Goal: Check status: Check status

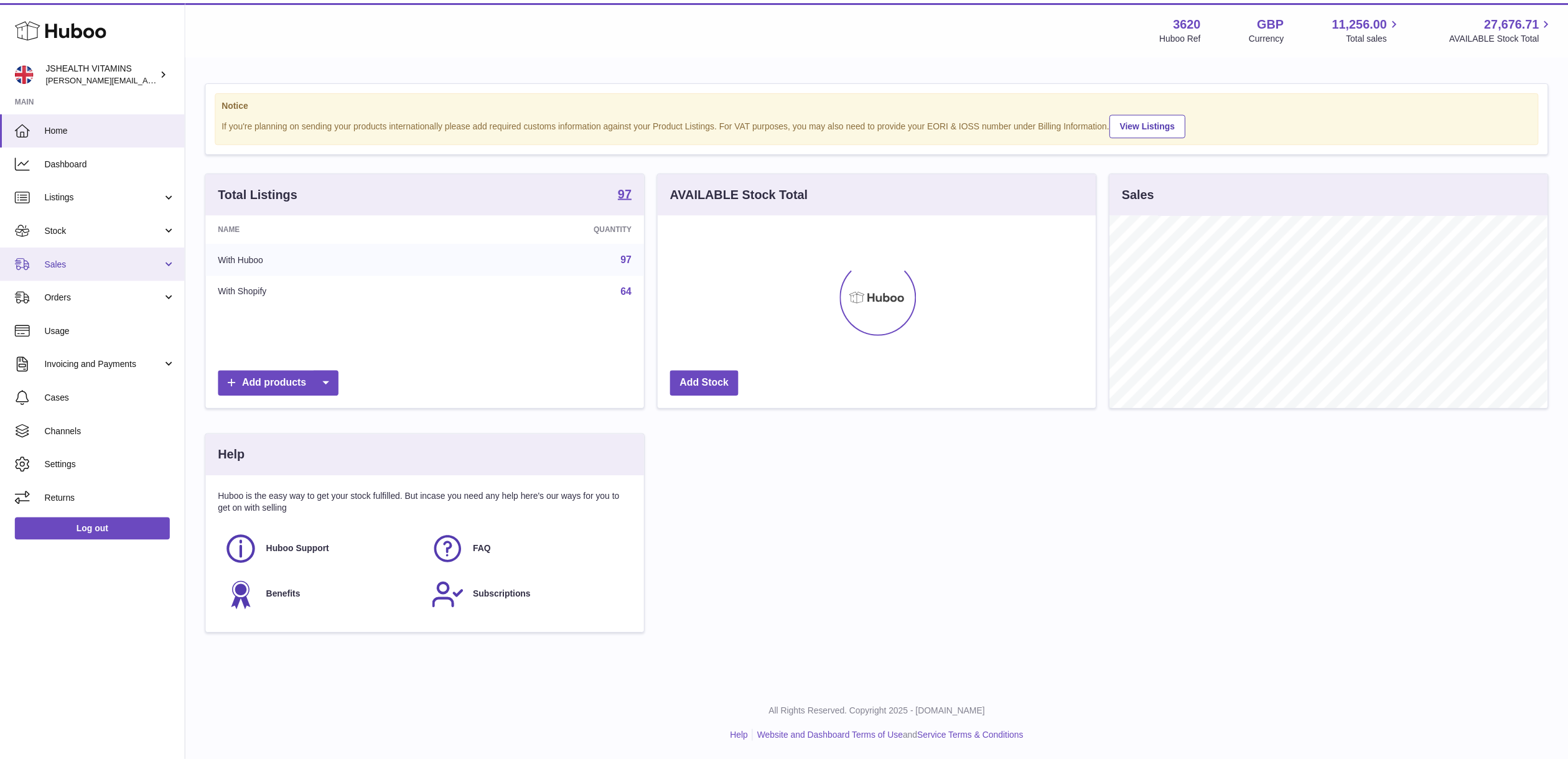
scroll to position [194, 441]
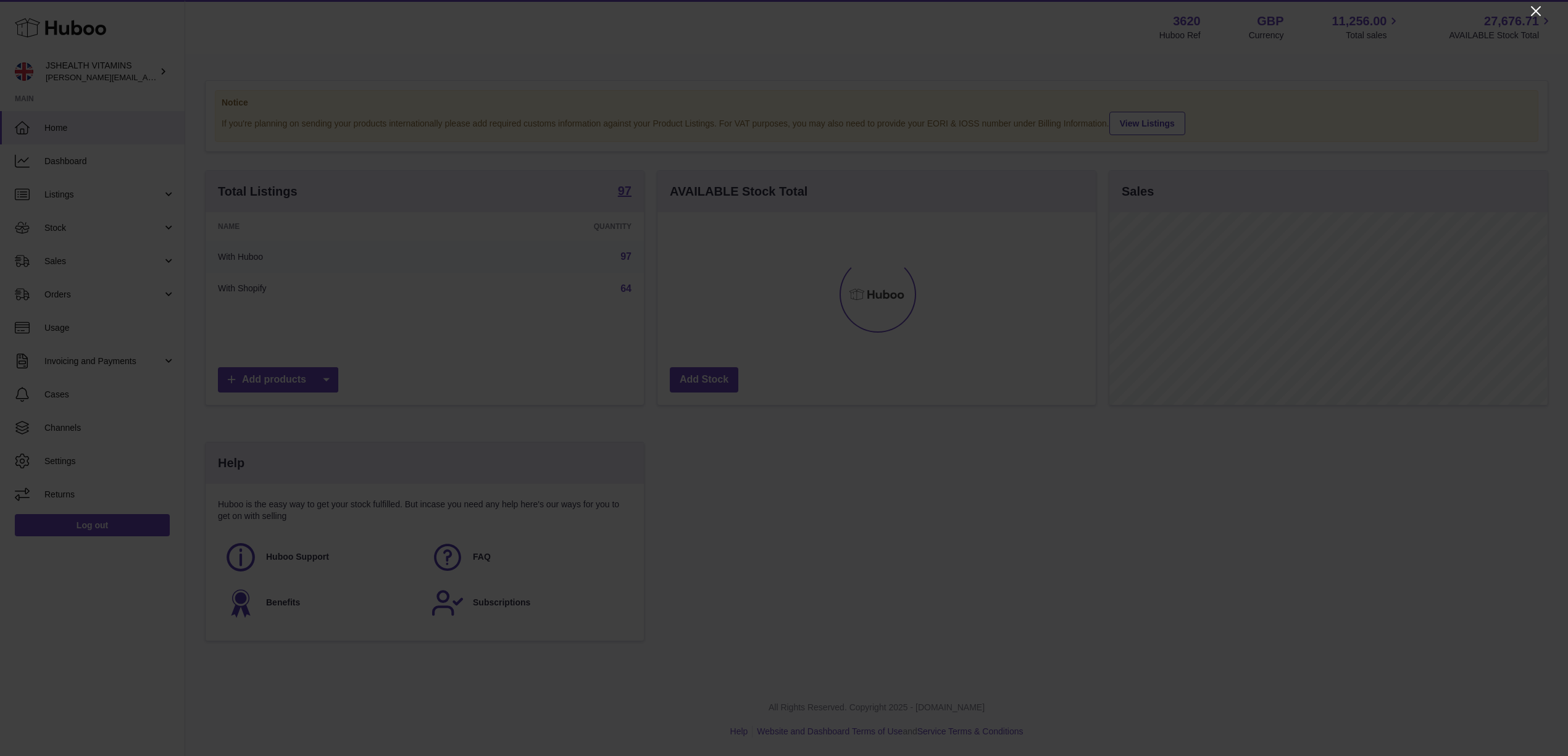
click at [1541, 8] on icon "Close" at bounding box center [1535, 10] width 15 height 15
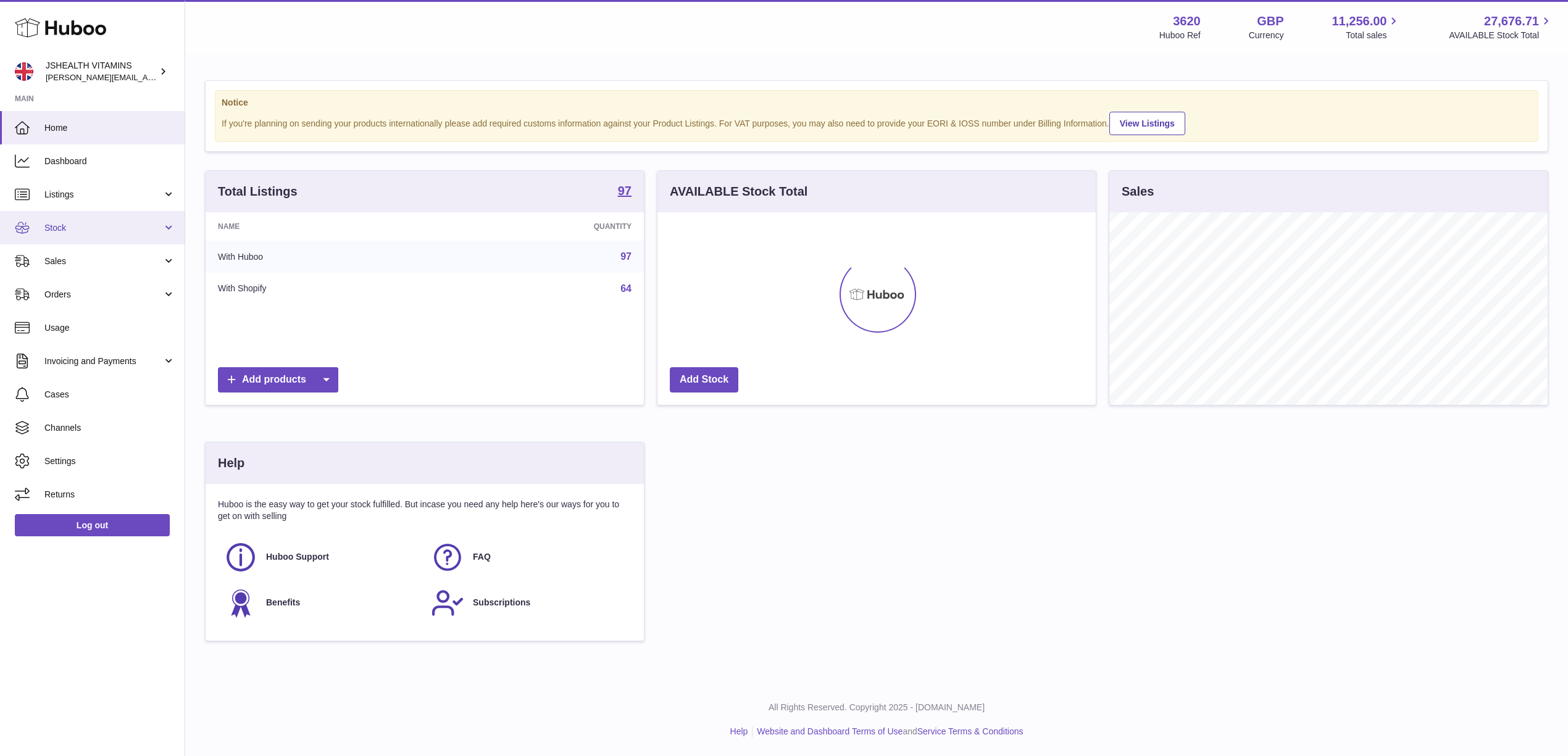
click at [118, 234] on link "Stock" at bounding box center [92, 228] width 184 height 33
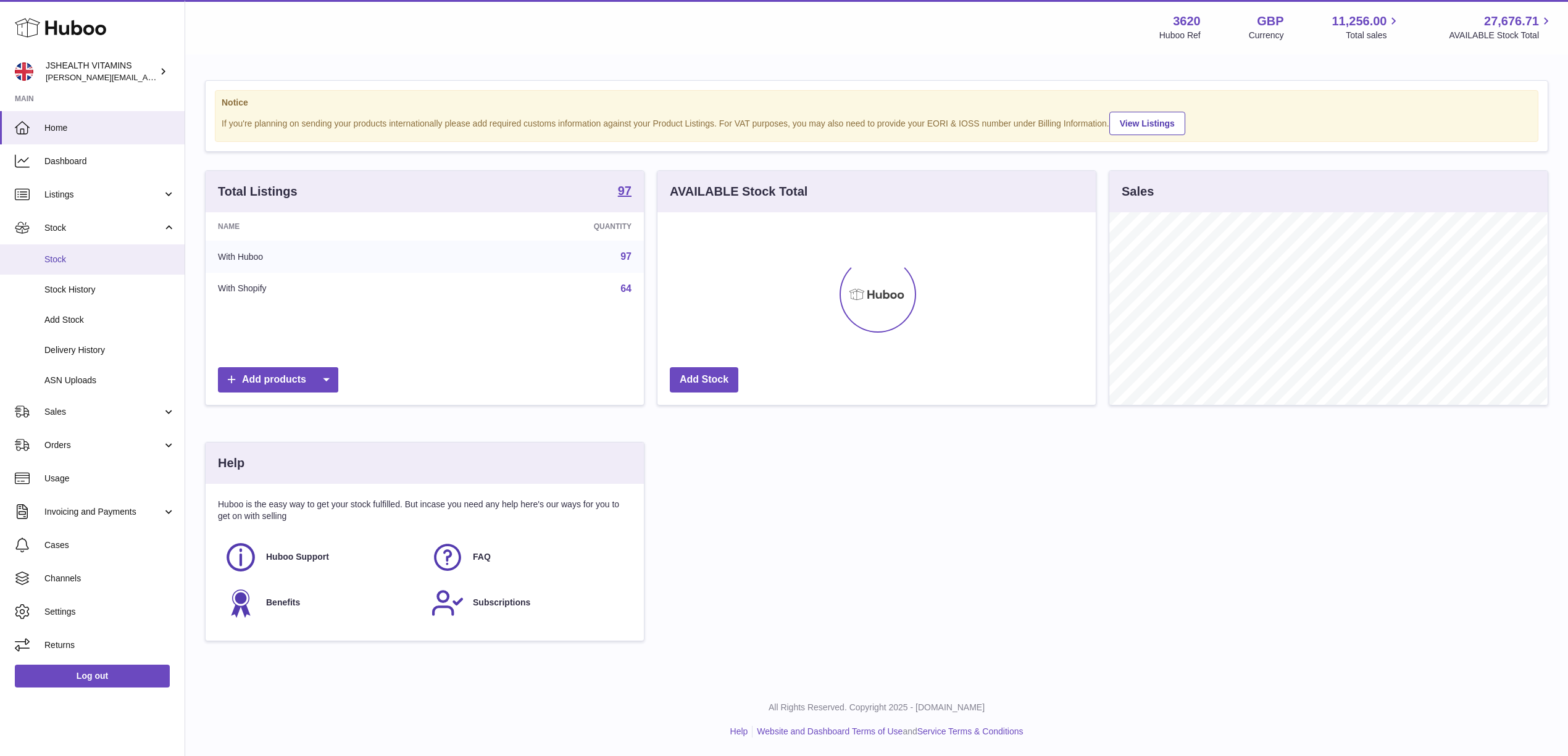
click at [98, 256] on span "Stock" at bounding box center [110, 259] width 131 height 12
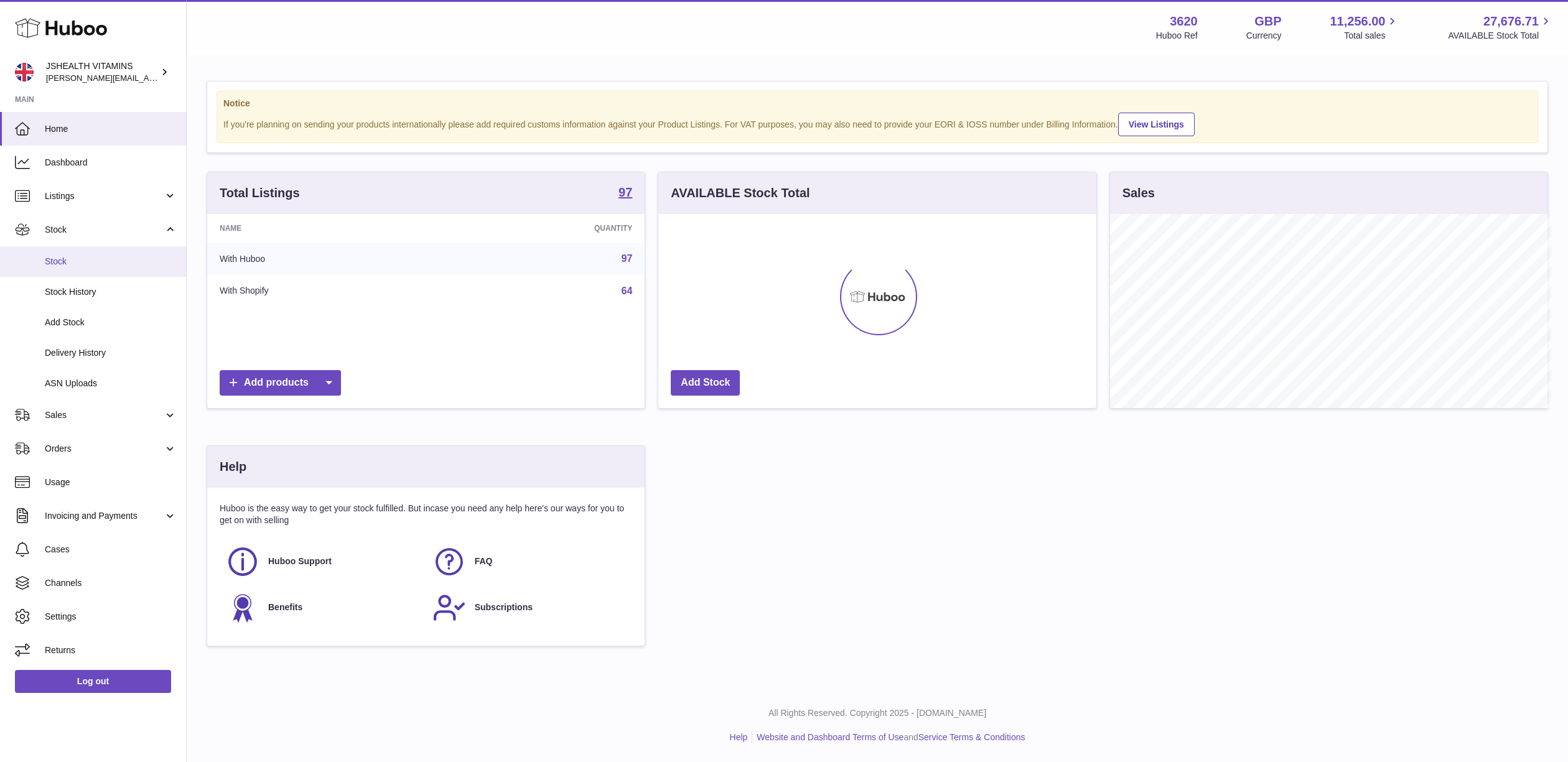
scroll to position [621696, 621729]
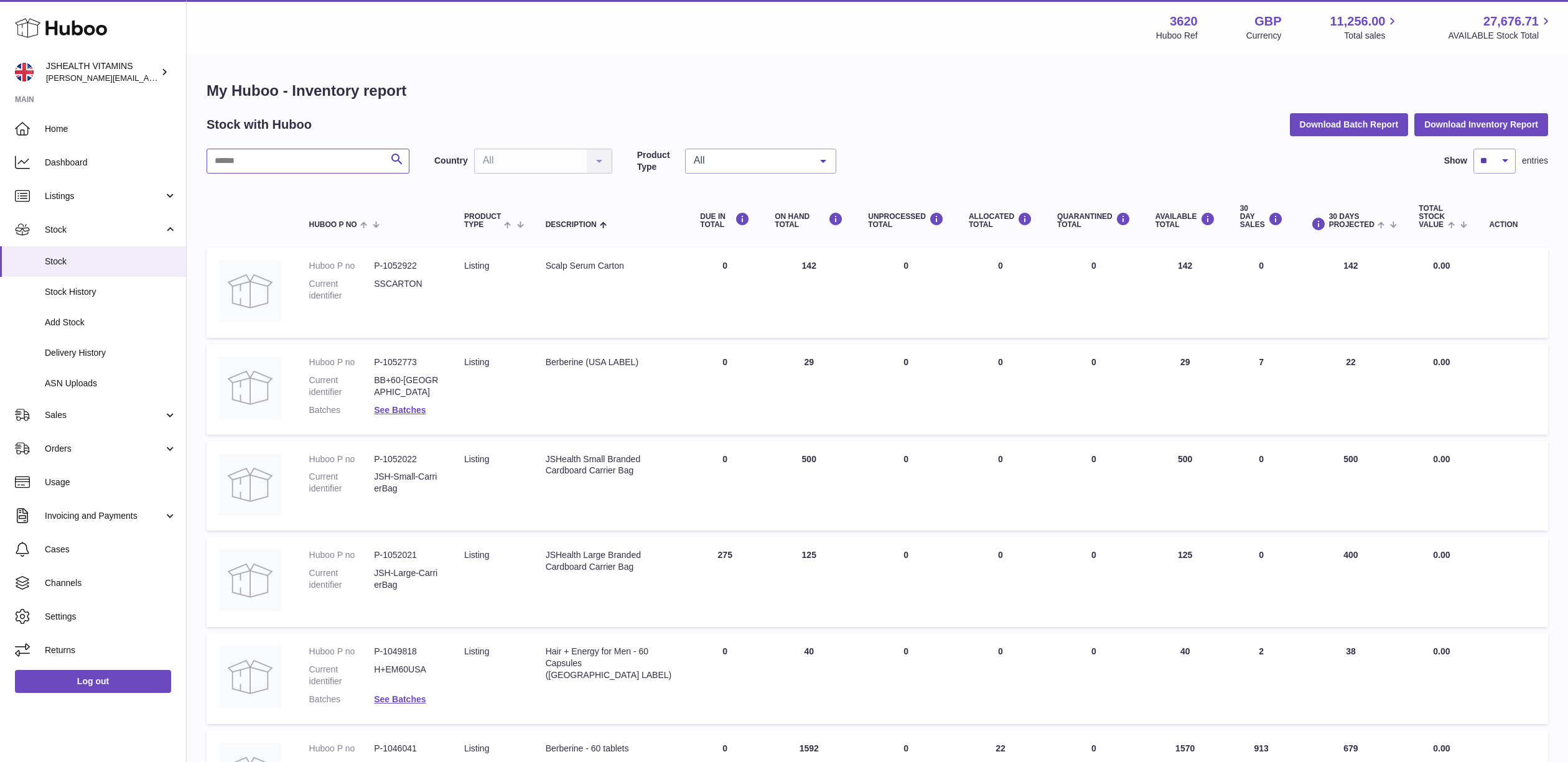
click at [271, 160] on input "text" at bounding box center [308, 161] width 203 height 25
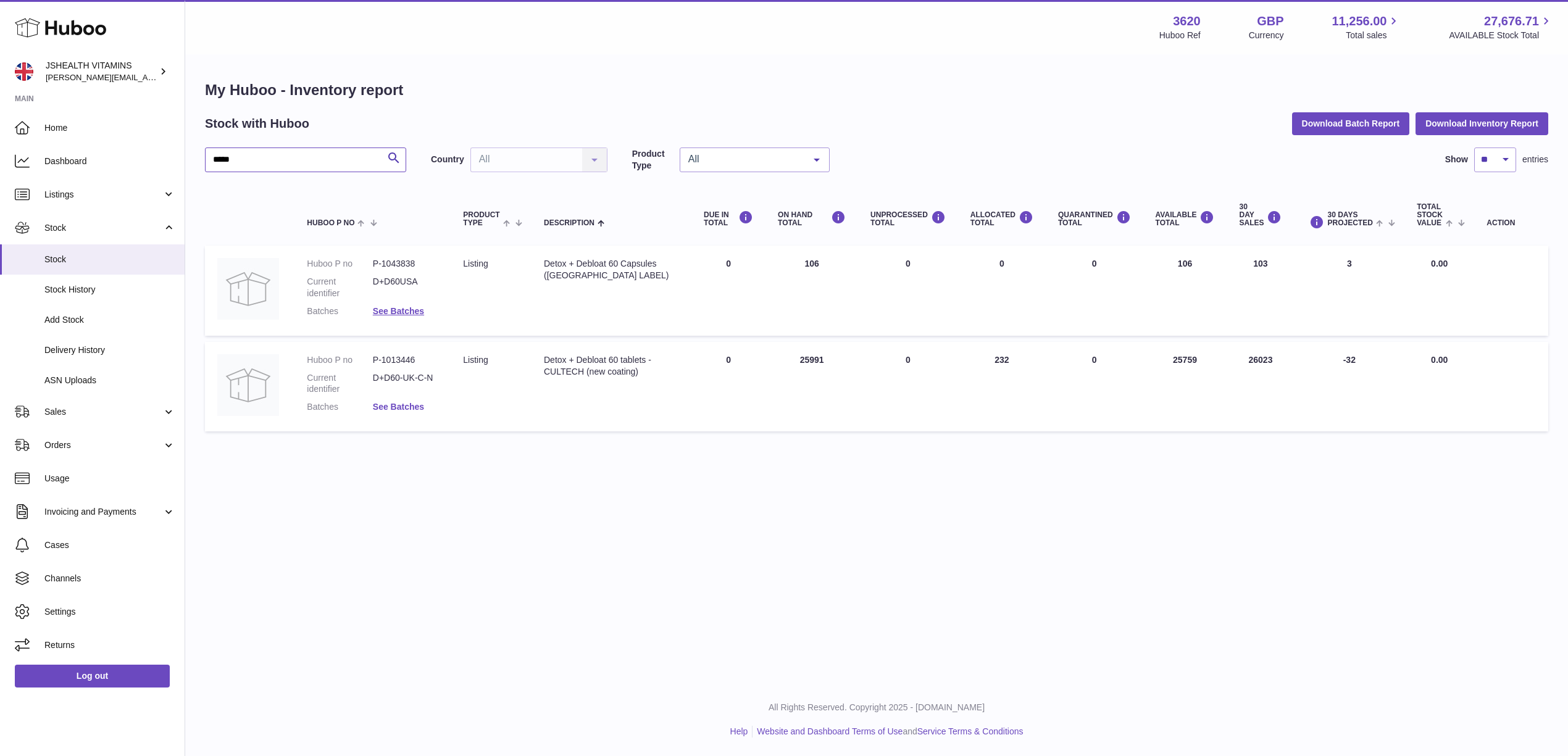
type input "*****"
click at [407, 402] on link "See Batches" at bounding box center [399, 407] width 51 height 10
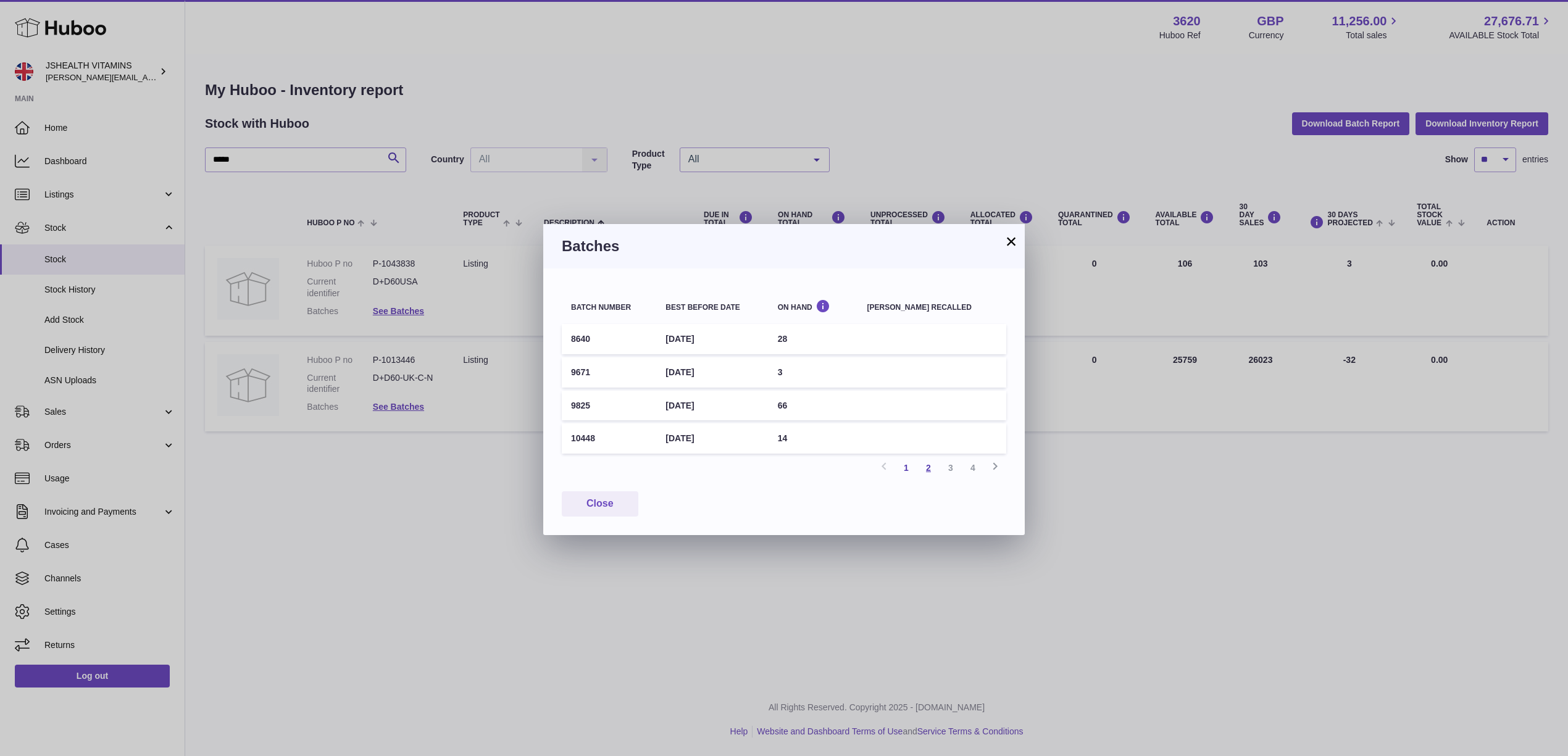
click at [928, 461] on link "2" at bounding box center [928, 468] width 22 height 22
click at [955, 460] on link "3" at bounding box center [950, 468] width 22 height 22
click at [971, 463] on link "4" at bounding box center [973, 468] width 22 height 22
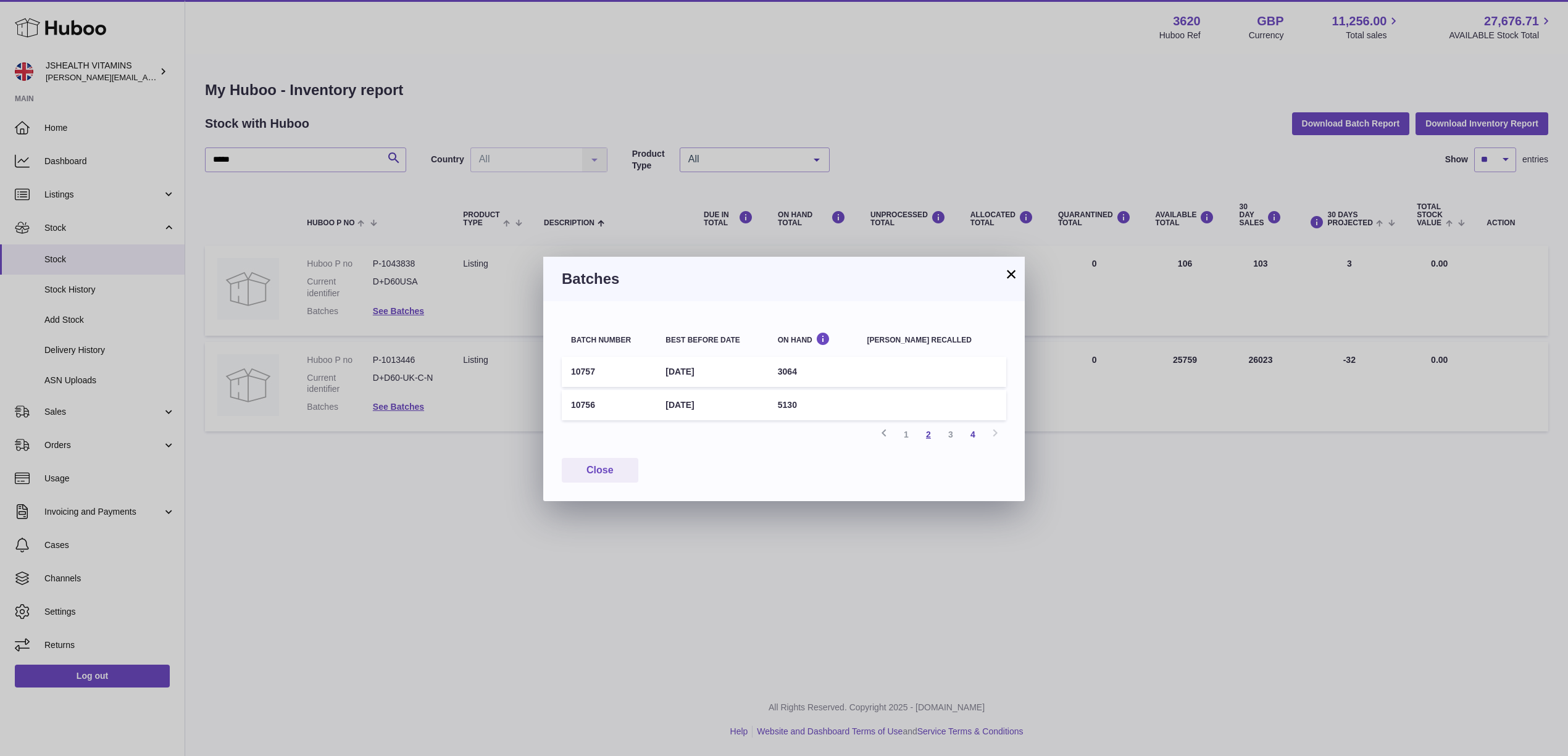
click at [931, 432] on link "2" at bounding box center [928, 434] width 22 height 22
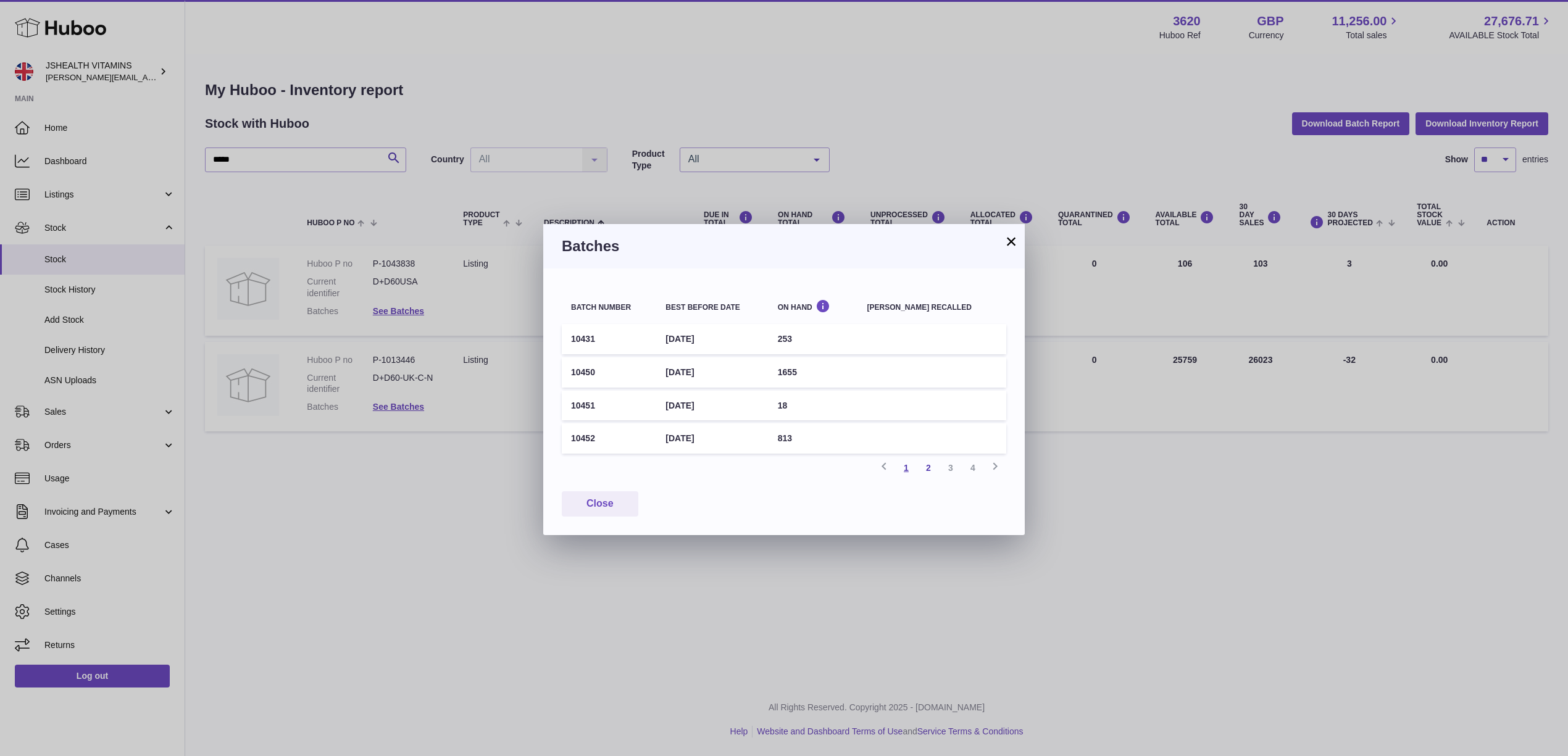
click at [902, 461] on link "1" at bounding box center [906, 468] width 22 height 22
click at [1011, 240] on button "×" at bounding box center [1011, 240] width 15 height 15
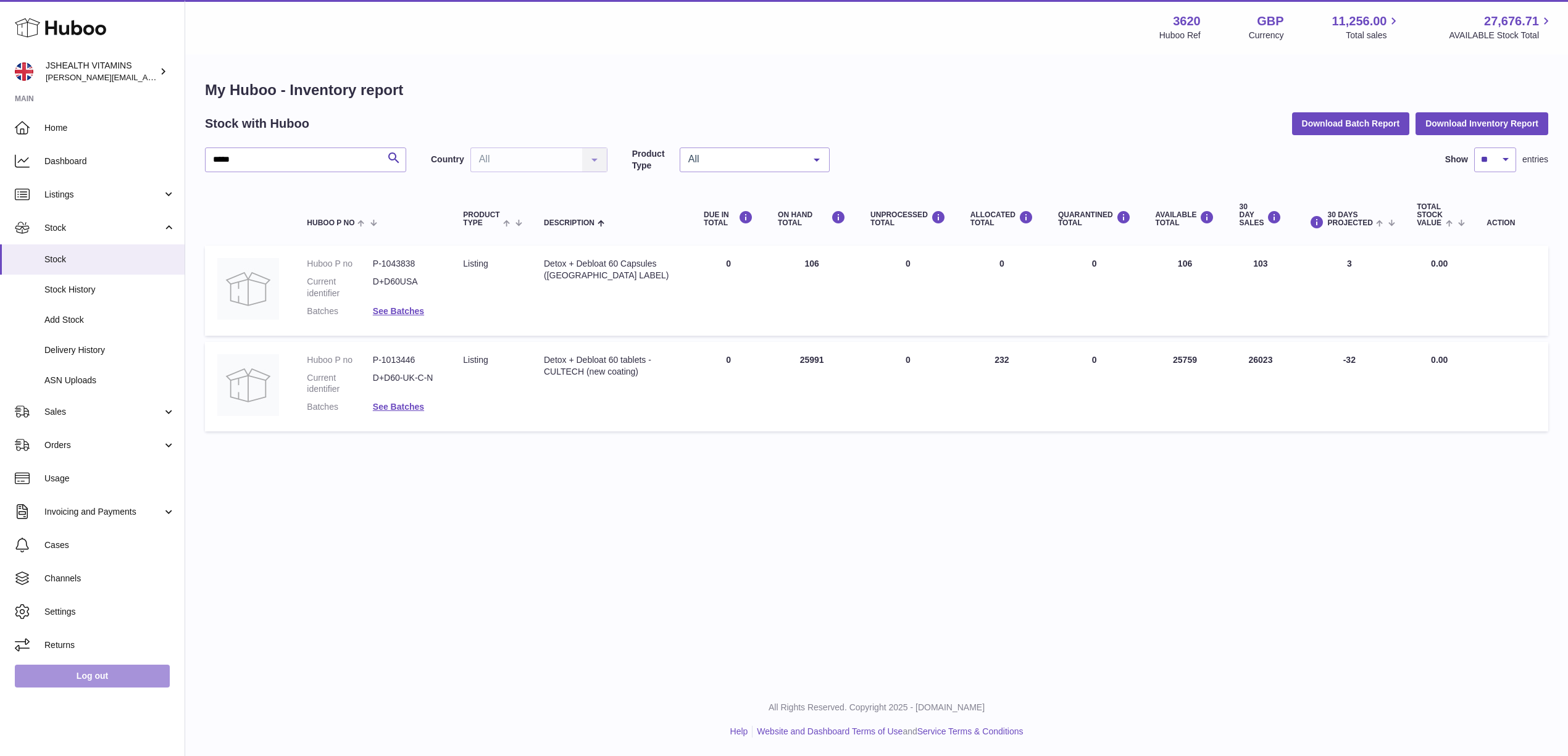
click at [88, 672] on link "Log out" at bounding box center [92, 676] width 155 height 22
